Goal: Navigation & Orientation: Find specific page/section

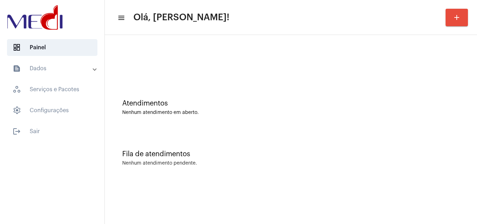
click at [476, 132] on div "Atendimentos Nenhum atendimento em aberto. Fila de atendimentos Nenhum atendime…" at bounding box center [291, 109] width 372 height 148
click at [472, 156] on div "Fila de atendimentos Nenhum atendimento pendente." at bounding box center [290, 154] width 365 height 51
click at [465, 109] on div "Atendimentos Nenhum atendimento em aberto." at bounding box center [290, 104] width 365 height 51
click at [411, 100] on div "Atendimentos" at bounding box center [290, 103] width 337 height 8
click at [202, 107] on div "Atendimentos Nenhum atendimento em aberto." at bounding box center [290, 107] width 337 height 16
